Goal: Communication & Community: Answer question/provide support

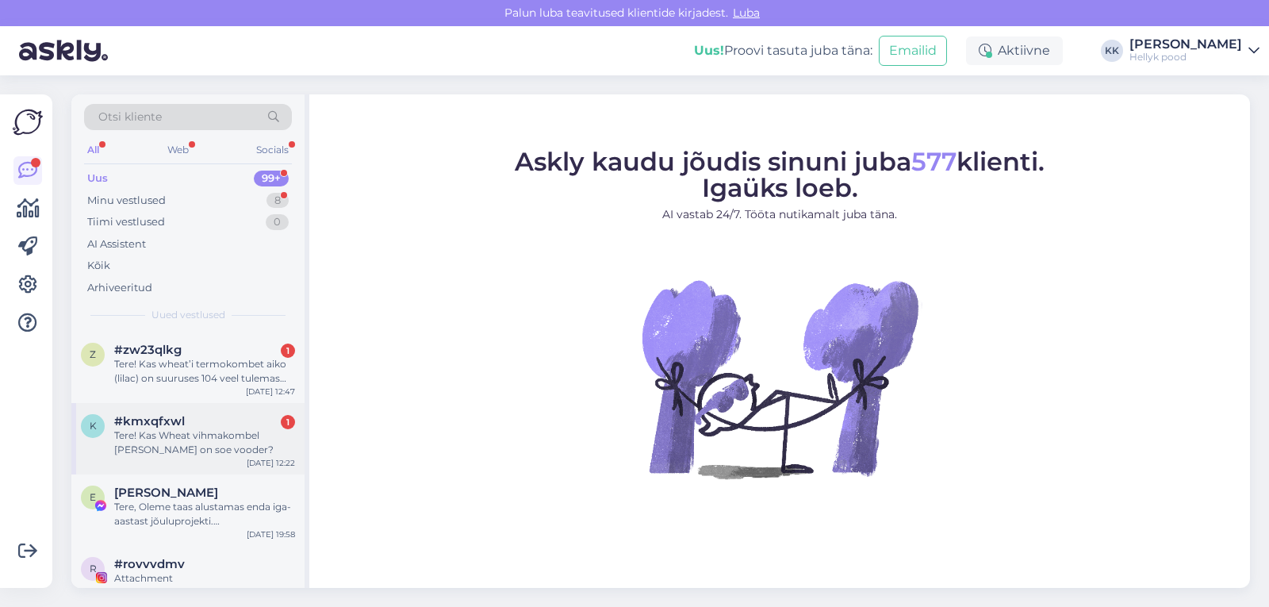
click at [213, 442] on div "Tere! Kas Wheat vihmakombel Mika on soe vooder?" at bounding box center [204, 442] width 181 height 29
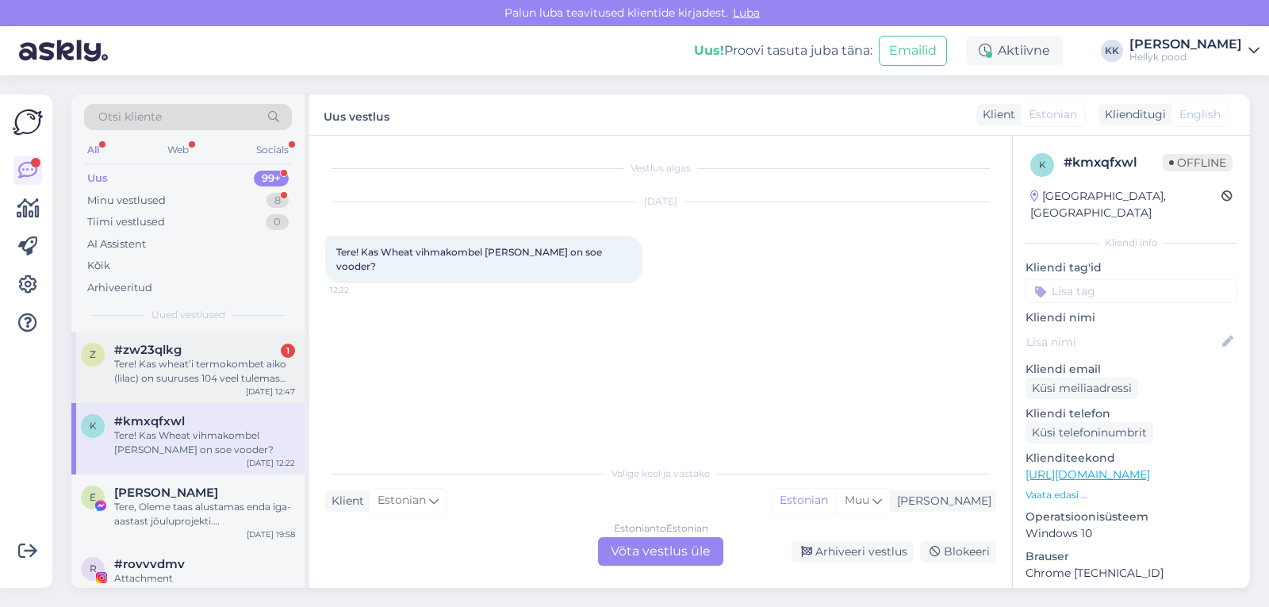
click at [227, 377] on div "Tere! Kas wheat’i termokombet aiko (lilac) on suuruses 104 veel tulemas või mit…" at bounding box center [204, 371] width 181 height 29
click at [201, 427] on div "#kmxqfxwl" at bounding box center [204, 421] width 181 height 14
click at [642, 543] on div "Estonian to Estonian Võta vestlus üle" at bounding box center [660, 551] width 125 height 29
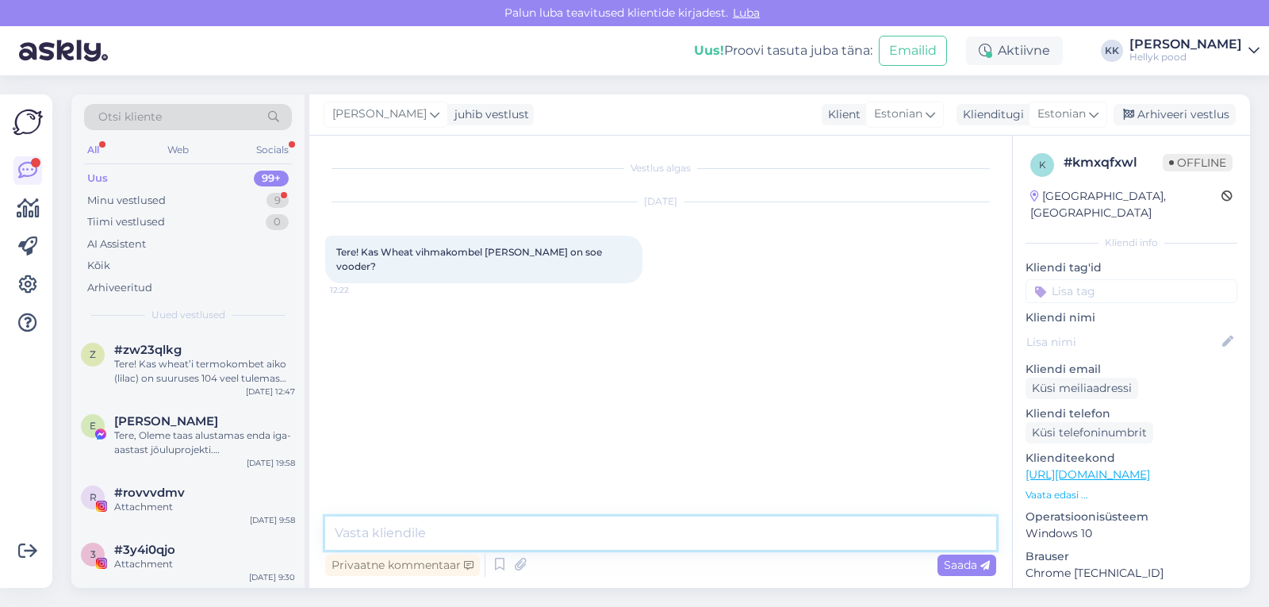
click at [478, 528] on textarea at bounding box center [660, 532] width 671 height 33
type textarea "Tere, Mika on ilma voodrita. Sooja voodriga kombede juures on pealkirjas juba v…"
click at [955, 564] on span "Saada" at bounding box center [966, 564] width 46 height 14
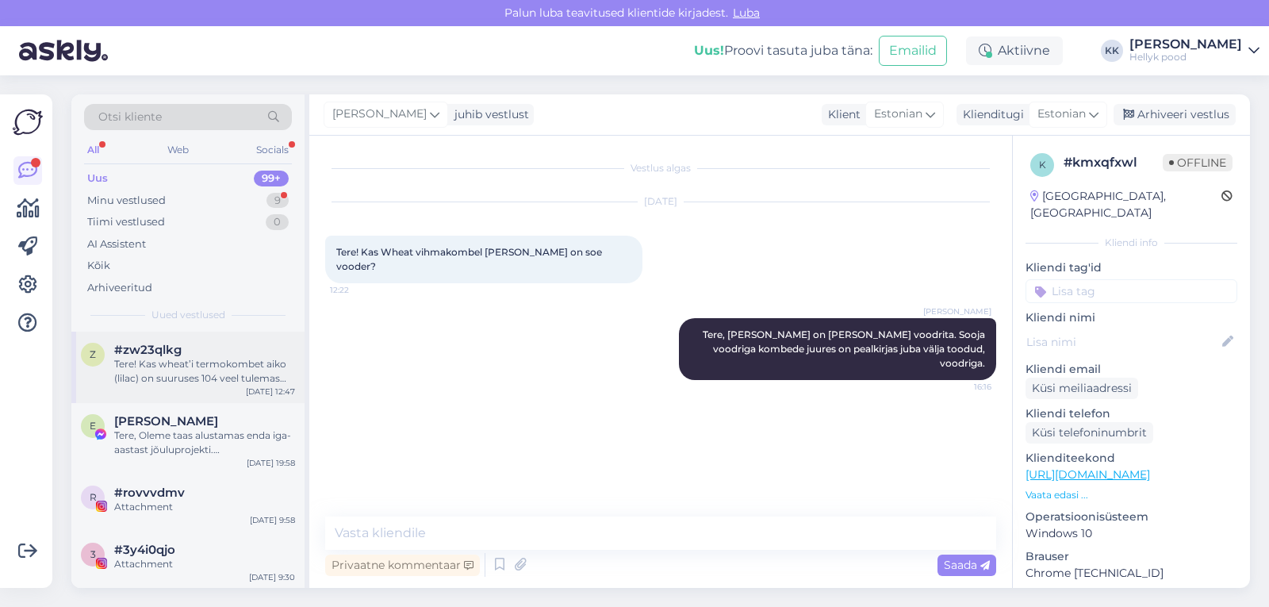
click at [199, 369] on div "Tere! Kas wheat’i termokombet aiko (lilac) on suuruses 104 veel tulemas või mit…" at bounding box center [204, 371] width 181 height 29
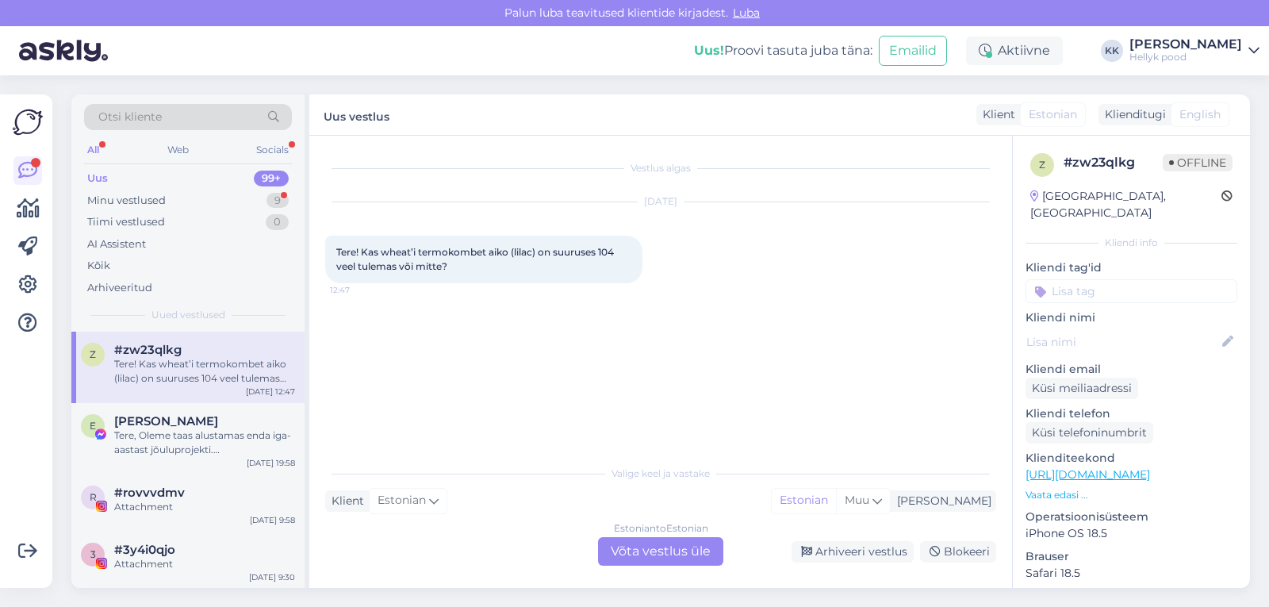
click at [631, 552] on div "Estonian to Estonian Võta vestlus üle" at bounding box center [660, 551] width 125 height 29
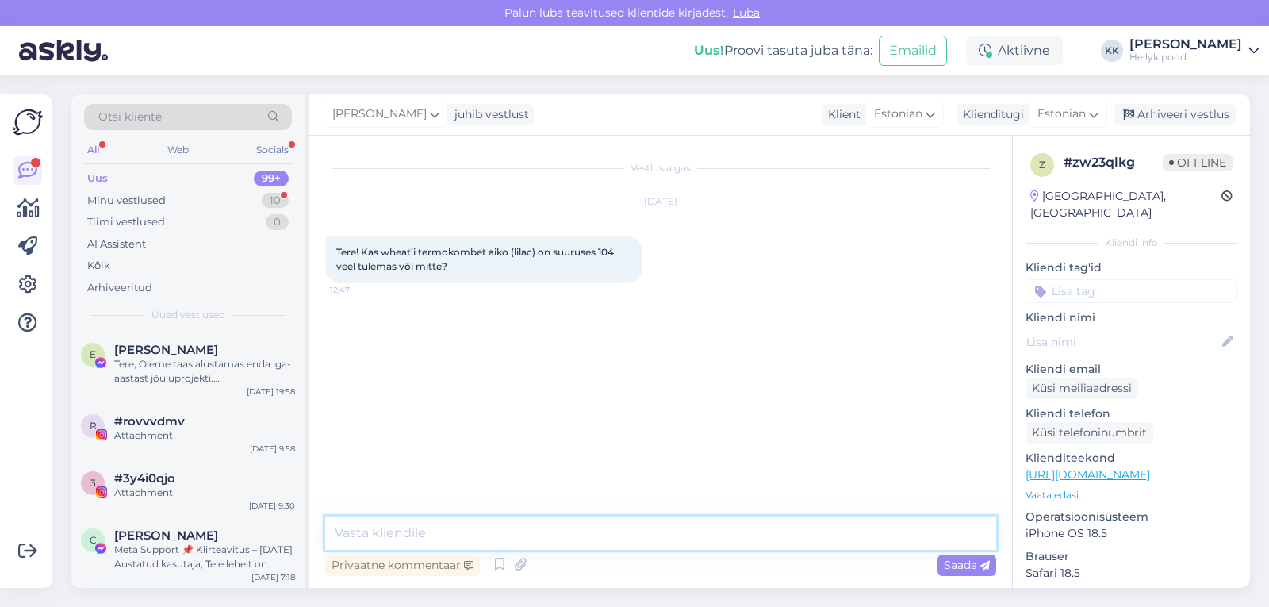
click at [393, 528] on textarea at bounding box center [660, 532] width 671 height 33
type textarea "Tere, kahjuks ei ole."
click at [971, 567] on span "Saada" at bounding box center [966, 564] width 46 height 14
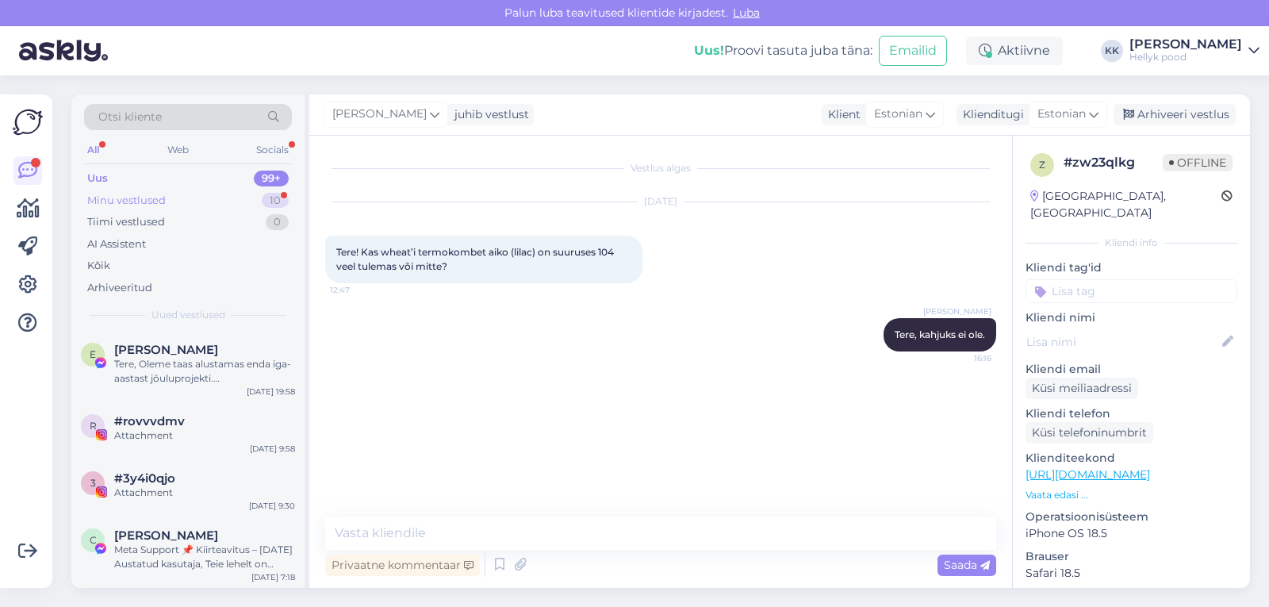
click at [117, 198] on div "Minu vestlused" at bounding box center [126, 201] width 78 height 16
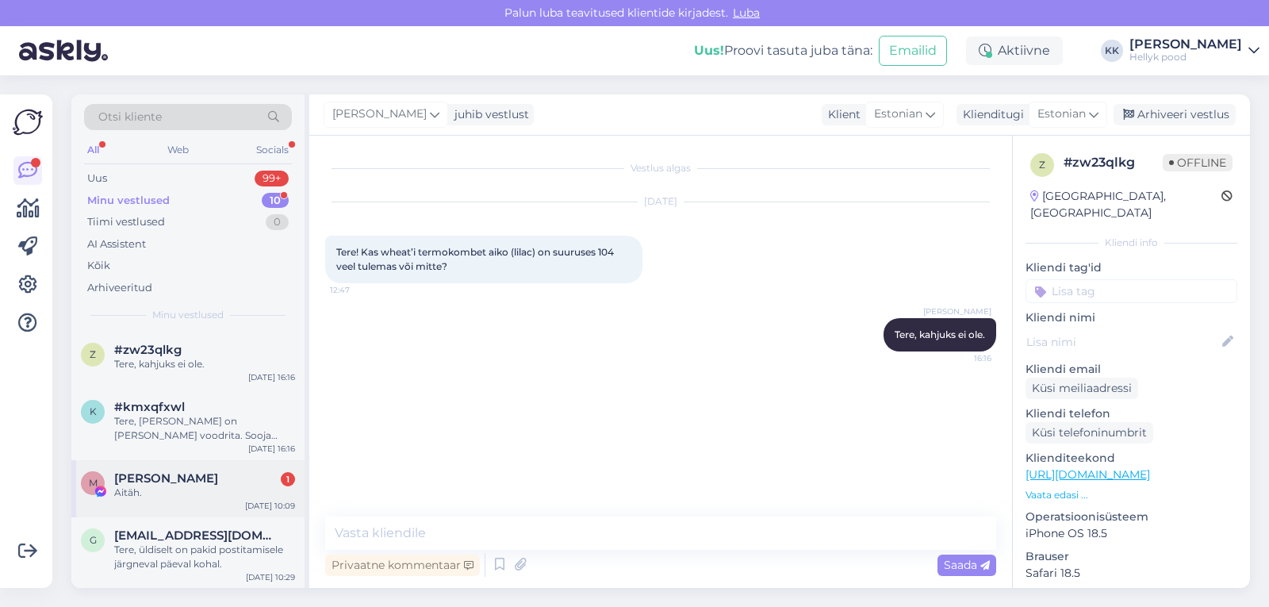
click at [156, 480] on span "Maarika Karu" at bounding box center [166, 478] width 104 height 14
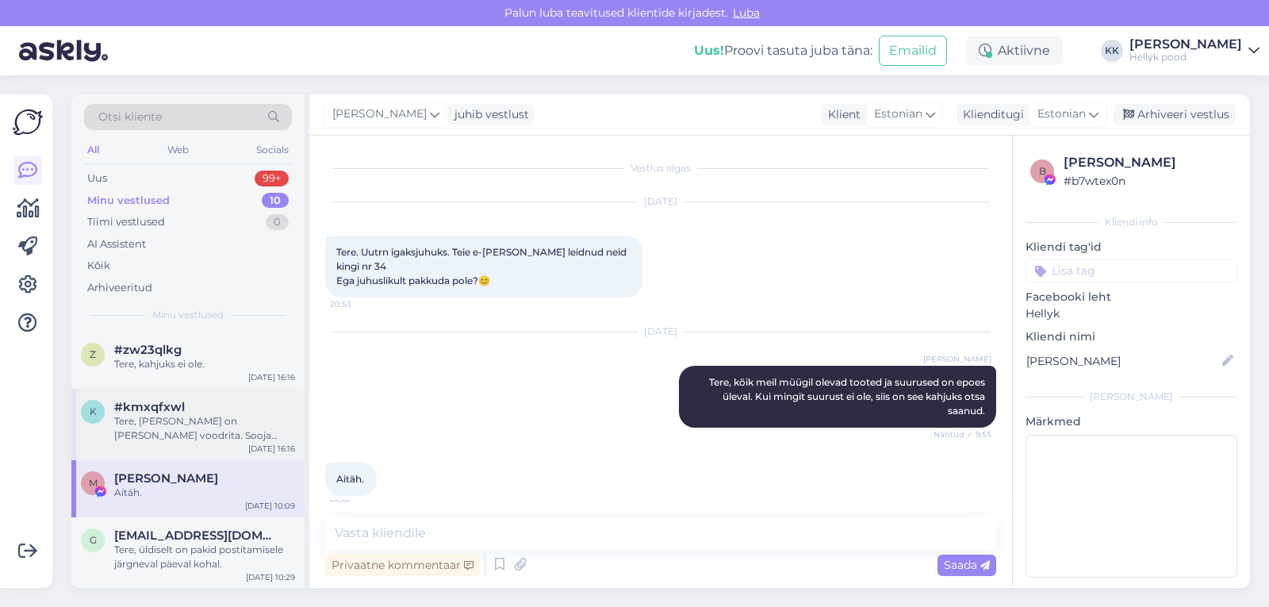
click at [188, 417] on div "Tere, Mika on ilma voodrita. Sooja voodriga kombede juures on pealkirjas juba v…" at bounding box center [204, 428] width 181 height 29
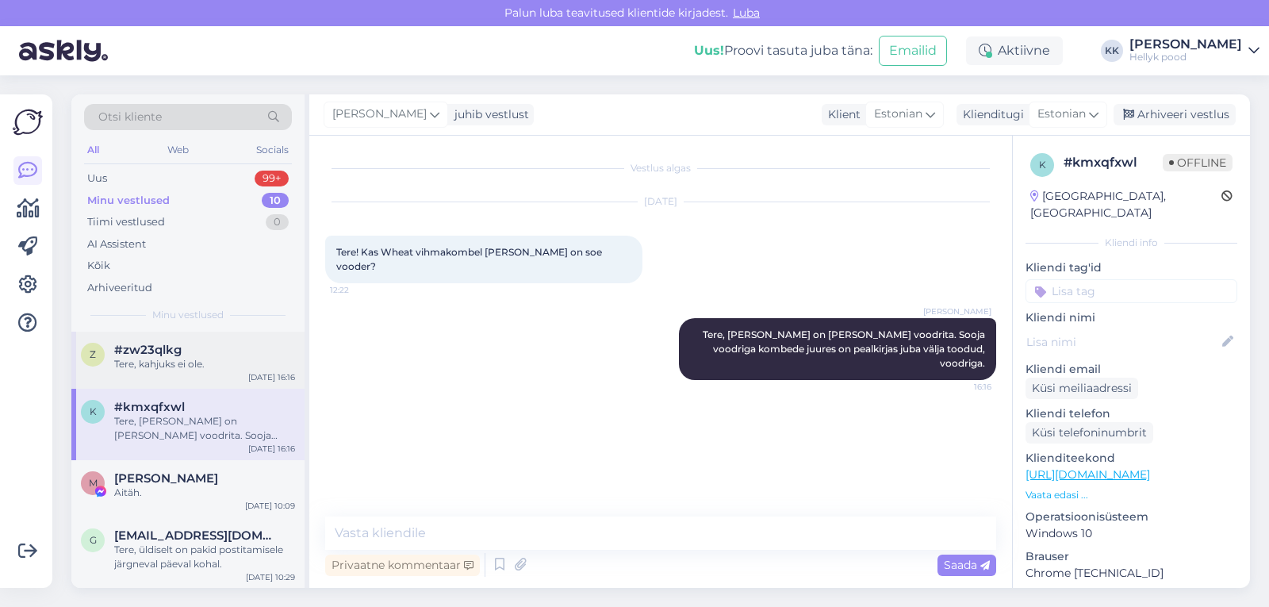
click at [186, 359] on div "Tere, kahjuks ei ole." at bounding box center [204, 364] width 181 height 14
